Goal: Find contact information: Find contact information

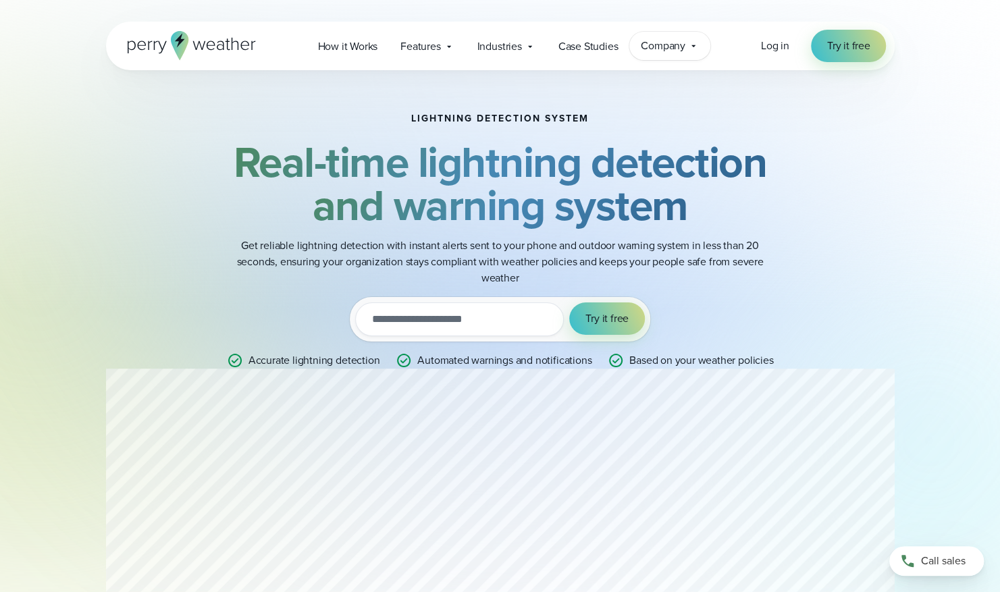
click at [671, 50] on span "Company" at bounding box center [663, 46] width 45 height 16
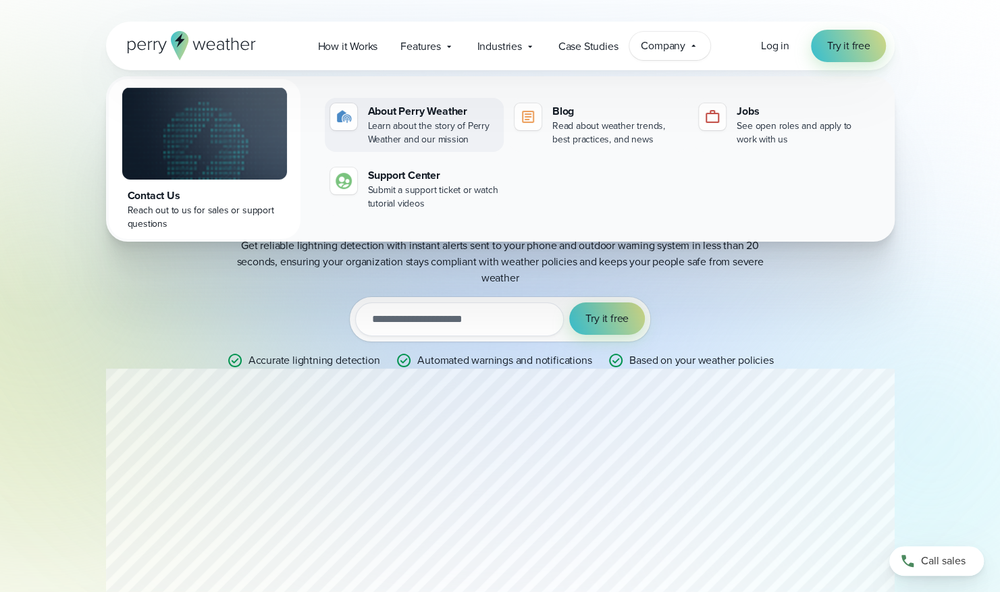
click at [452, 127] on div "Learn about the story of Perry Weather and our mission" at bounding box center [433, 133] width 130 height 27
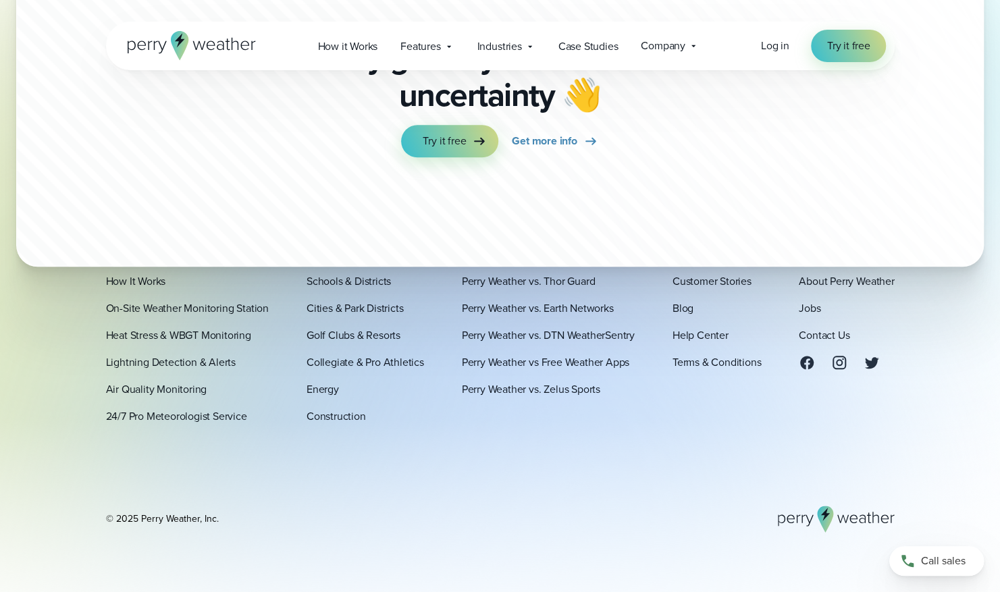
scroll to position [3775, 0]
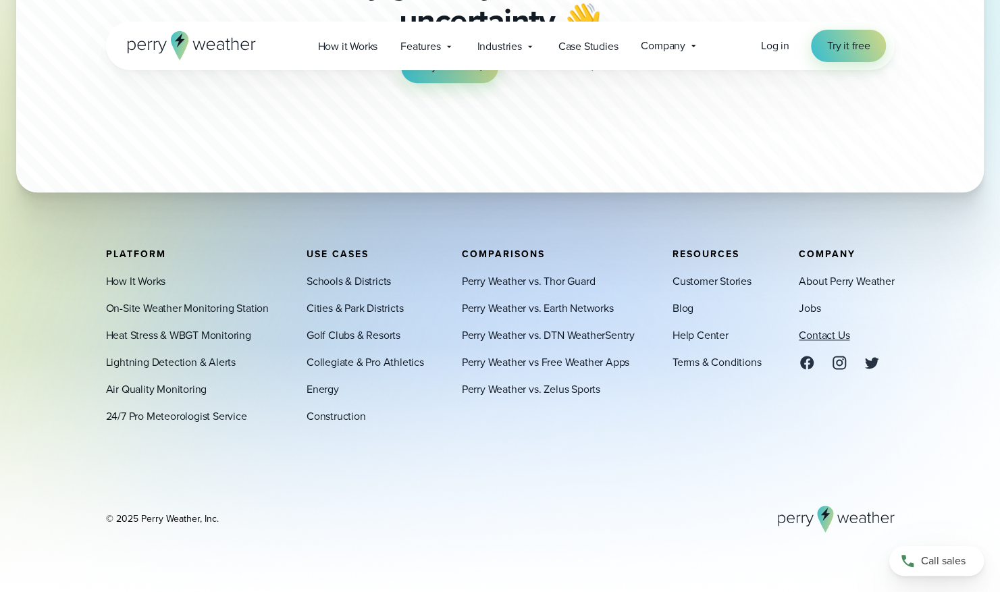
click at [847, 332] on link "Contact Us" at bounding box center [824, 336] width 51 height 16
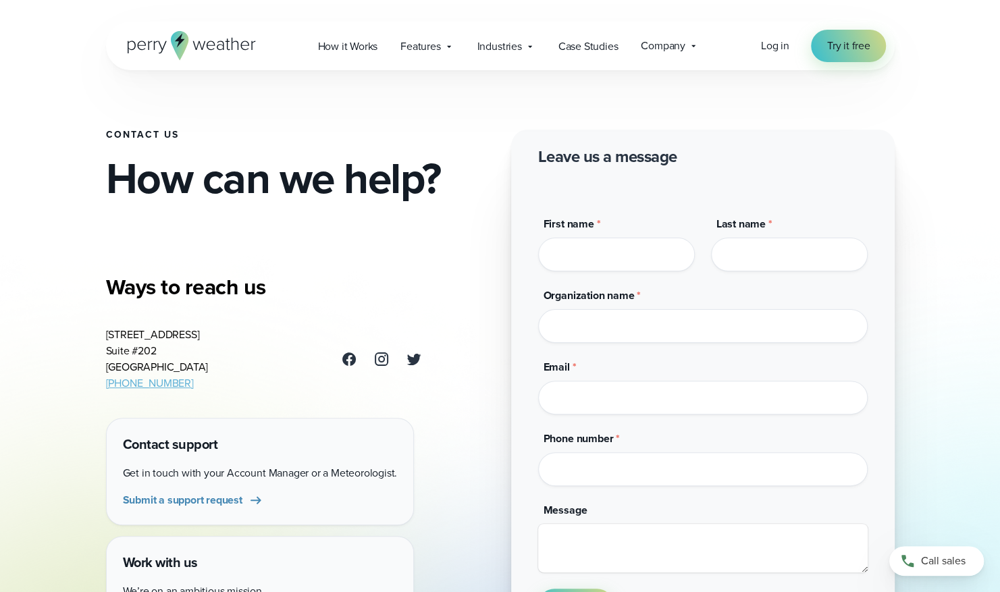
drag, startPoint x: 188, startPoint y: 386, endPoint x: 100, endPoint y: 338, distance: 100.4
click at [100, 338] on div "Contact Us How can we help? Ways to reach us 3102 Oak Lawn Ave Suite #202 Dalla…" at bounding box center [500, 324] width 972 height 648
drag, startPoint x: 100, startPoint y: 338, endPoint x: 124, endPoint y: 346, distance: 25.8
copy address "3102 Oak Lawn Ave Suite #202 Dallas, TX 75219 (469) 546-5082"
